Goal: Navigation & Orientation: Find specific page/section

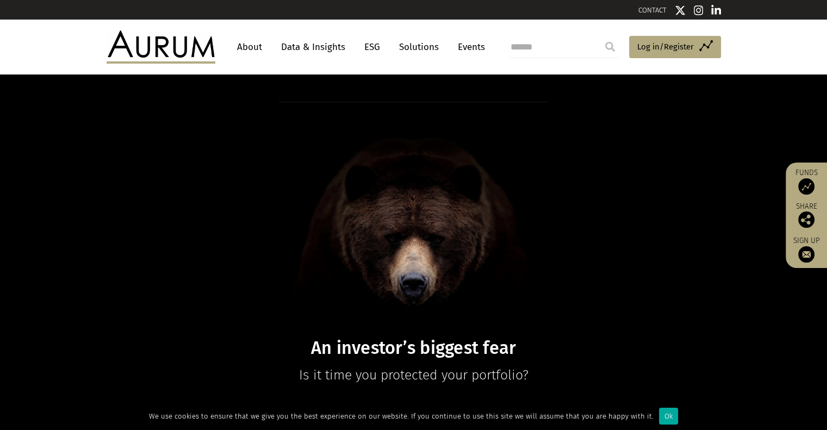
click at [247, 52] on link "About" at bounding box center [250, 47] width 36 height 20
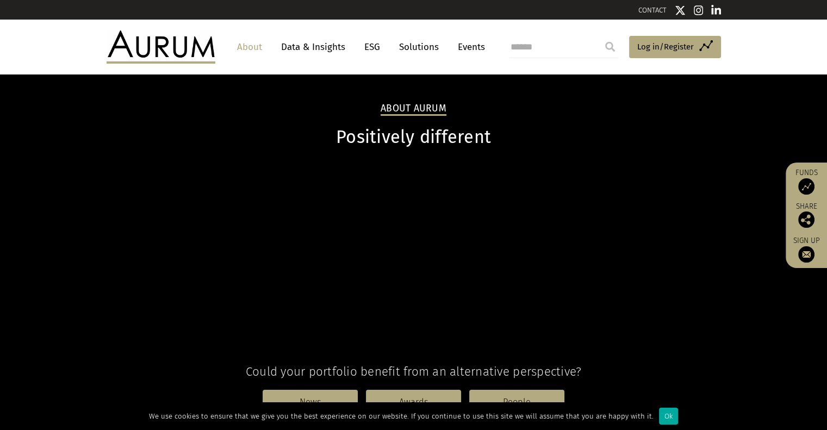
click at [426, 47] on link "Solutions" at bounding box center [419, 47] width 51 height 20
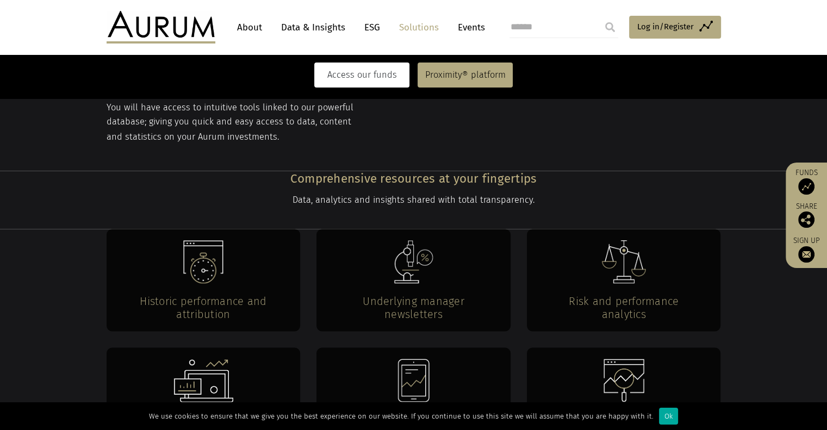
scroll to position [1932, 0]
click at [377, 78] on link "Access our funds" at bounding box center [361, 75] width 95 height 25
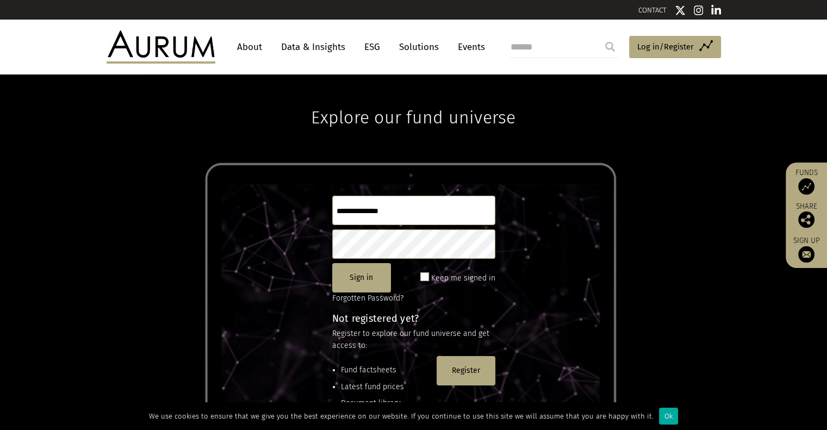
click at [242, 46] on link "About" at bounding box center [250, 47] width 36 height 20
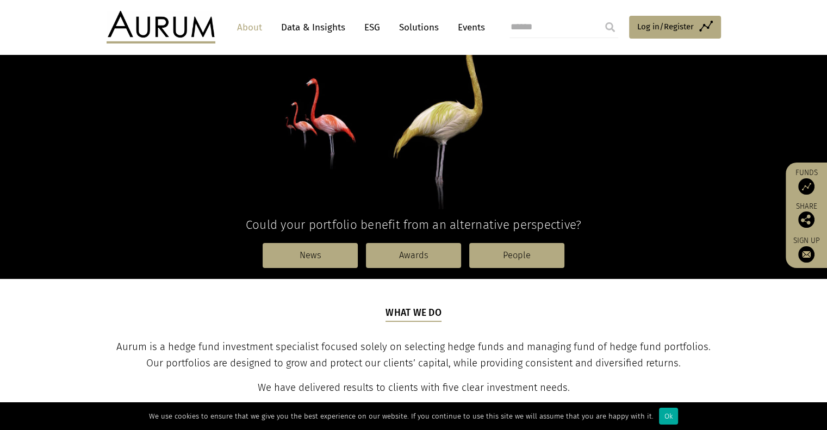
scroll to position [148, 0]
